Goal: Find specific page/section: Find specific page/section

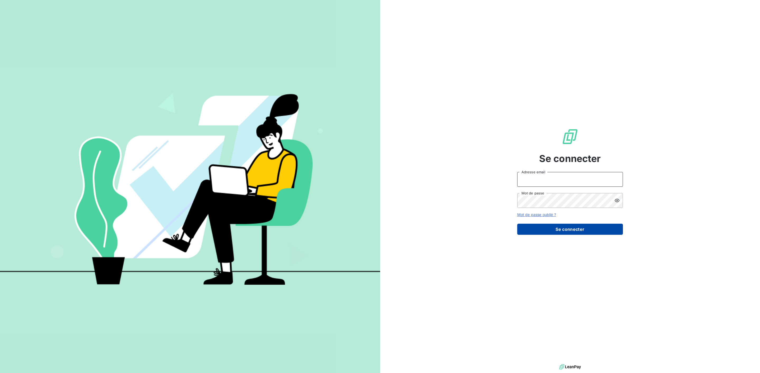
type input "[PERSON_NAME][EMAIL_ADDRESS][DOMAIN_NAME]"
click at [527, 232] on button "Se connecter" at bounding box center [570, 229] width 106 height 11
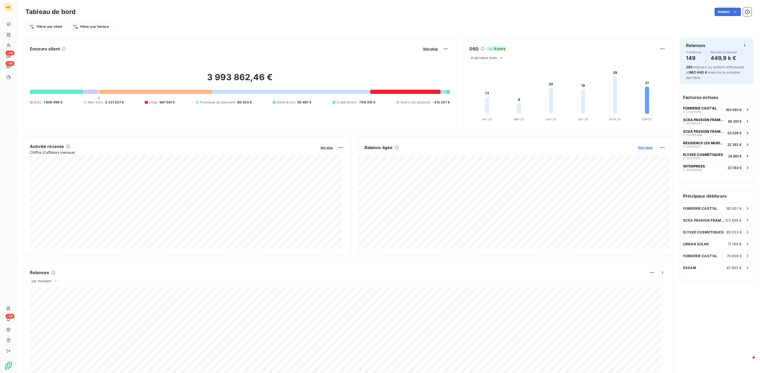
click at [637, 146] on span "Voir plus" at bounding box center [644, 147] width 15 height 4
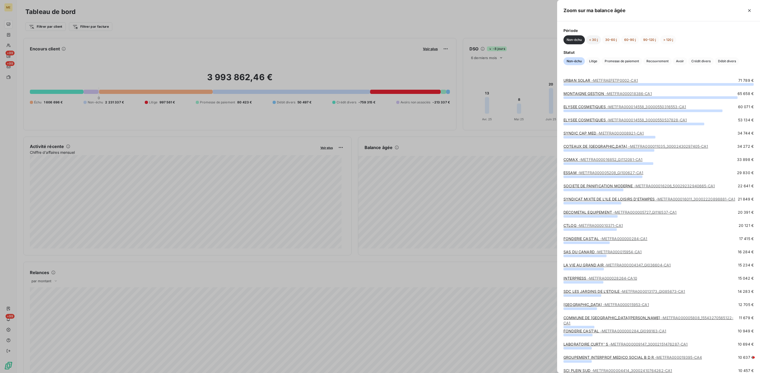
click at [592, 41] on button "< 30 j" at bounding box center [593, 39] width 15 height 9
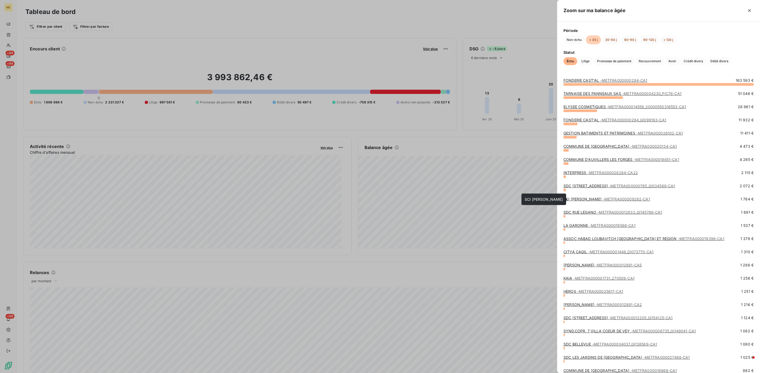
click at [603, 197] on span "- METFRA000009282-CA1" at bounding box center [626, 199] width 47 height 4
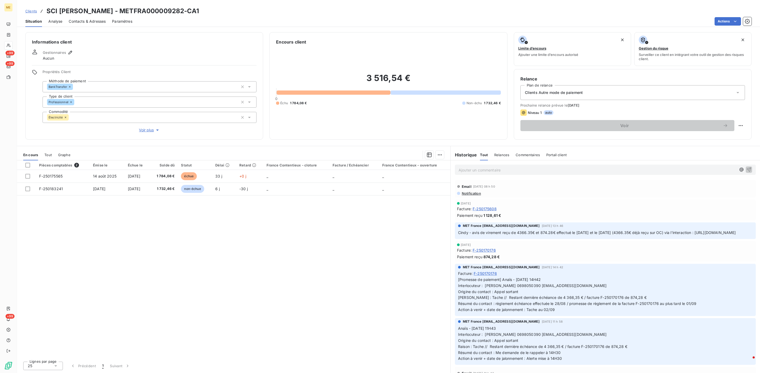
click at [486, 171] on p "Ajouter un commentaire ﻿" at bounding box center [596, 170] width 277 height 7
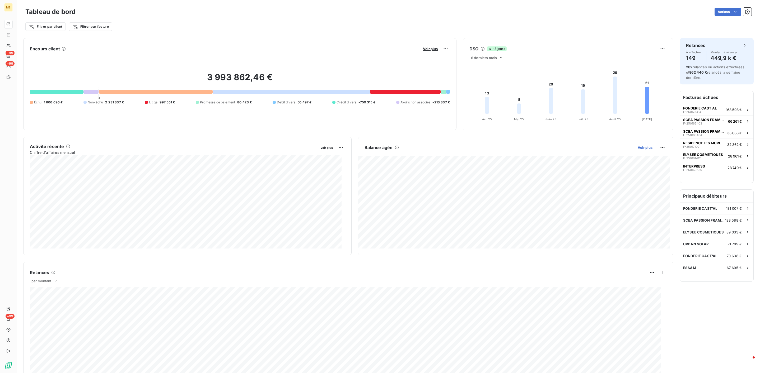
click at [639, 147] on span "Voir plus" at bounding box center [644, 147] width 15 height 4
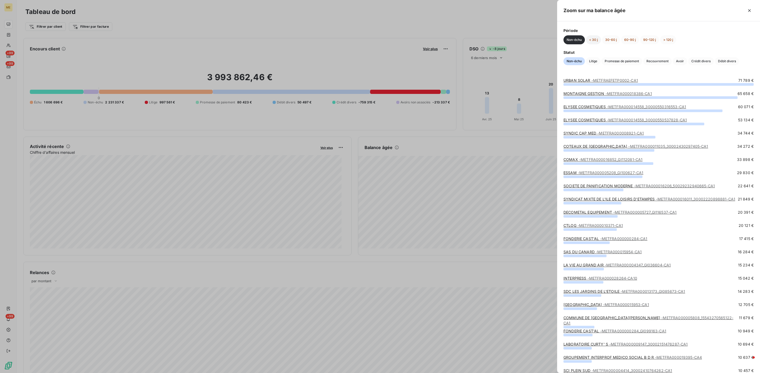
click at [596, 40] on button "< 30 j" at bounding box center [593, 39] width 15 height 9
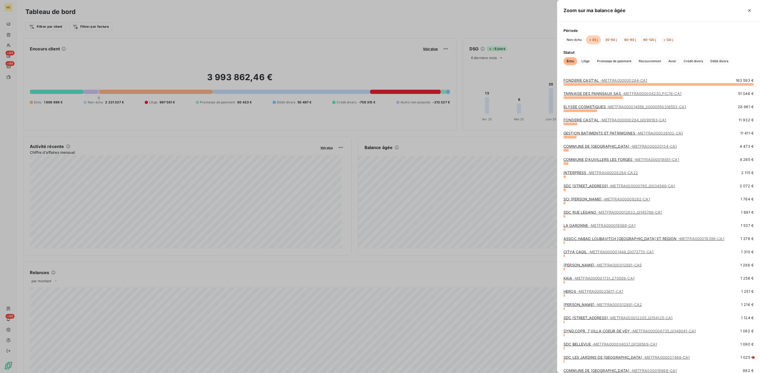
click at [612, 133] on link "GESTION BATIMENTS ET PATRIMOINES - METFRA000026102-CA1" at bounding box center [622, 133] width 119 height 4
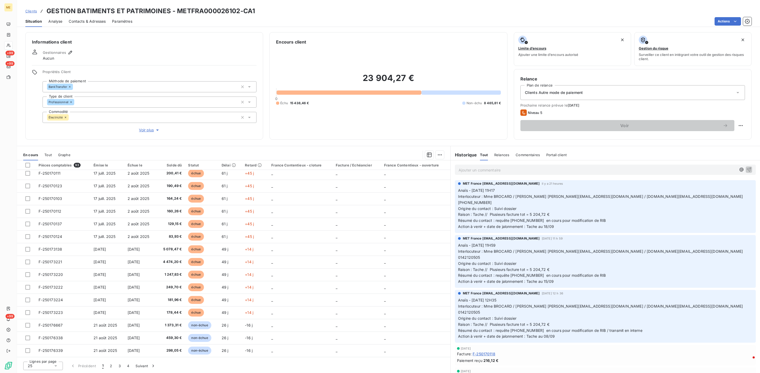
click at [518, 170] on p "Ajouter un commentaire ﻿" at bounding box center [596, 170] width 277 height 7
